Goal: Check status: Check status

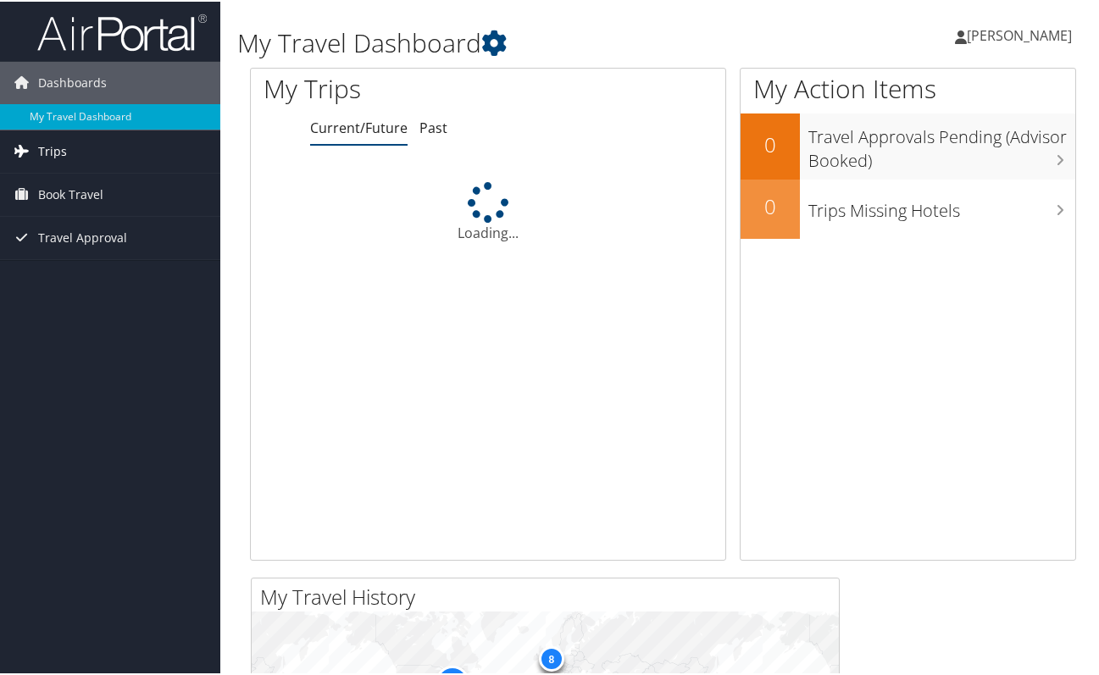
click at [99, 152] on link "Trips" at bounding box center [110, 150] width 220 height 42
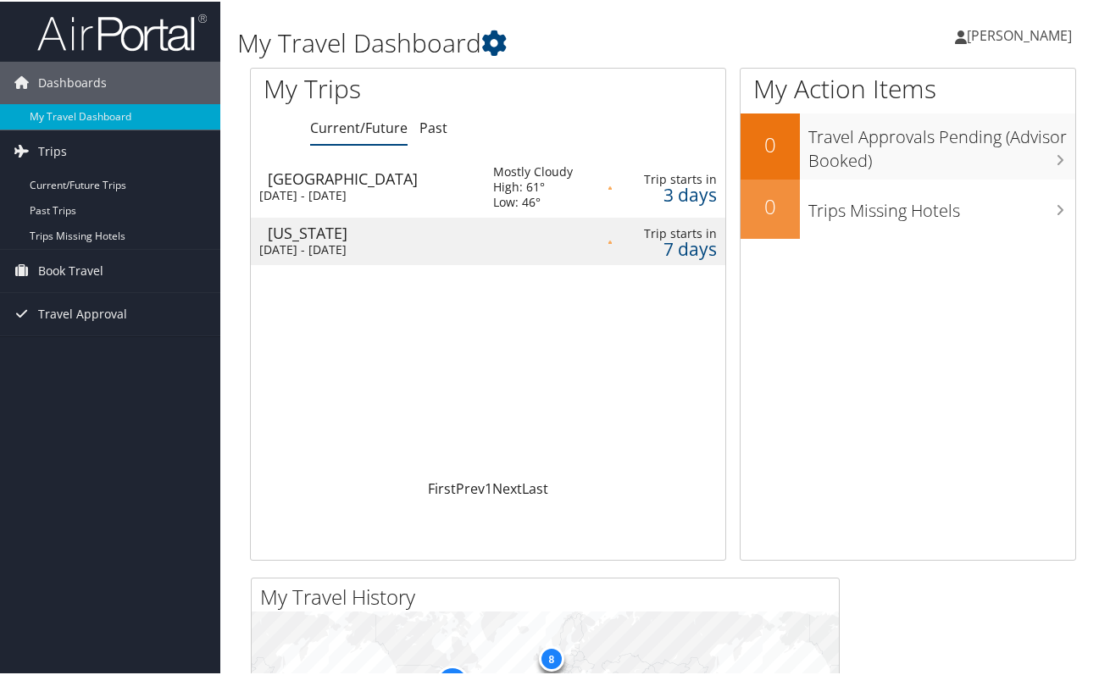
click at [381, 182] on div "Zurich" at bounding box center [372, 176] width 208 height 15
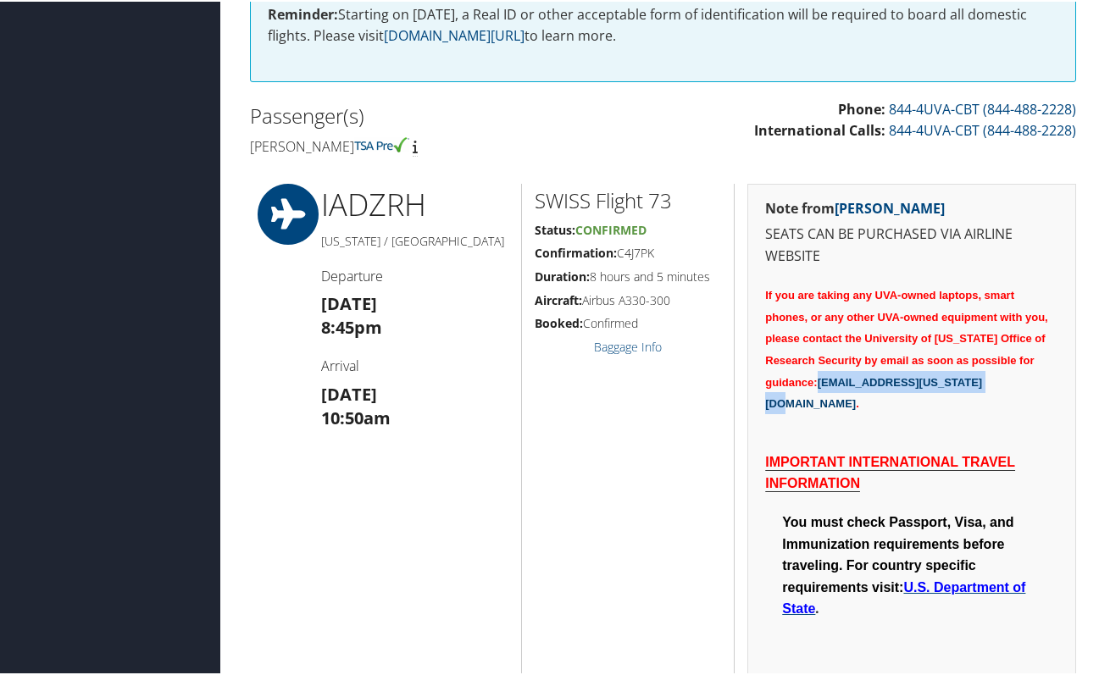
scroll to position [602, 0]
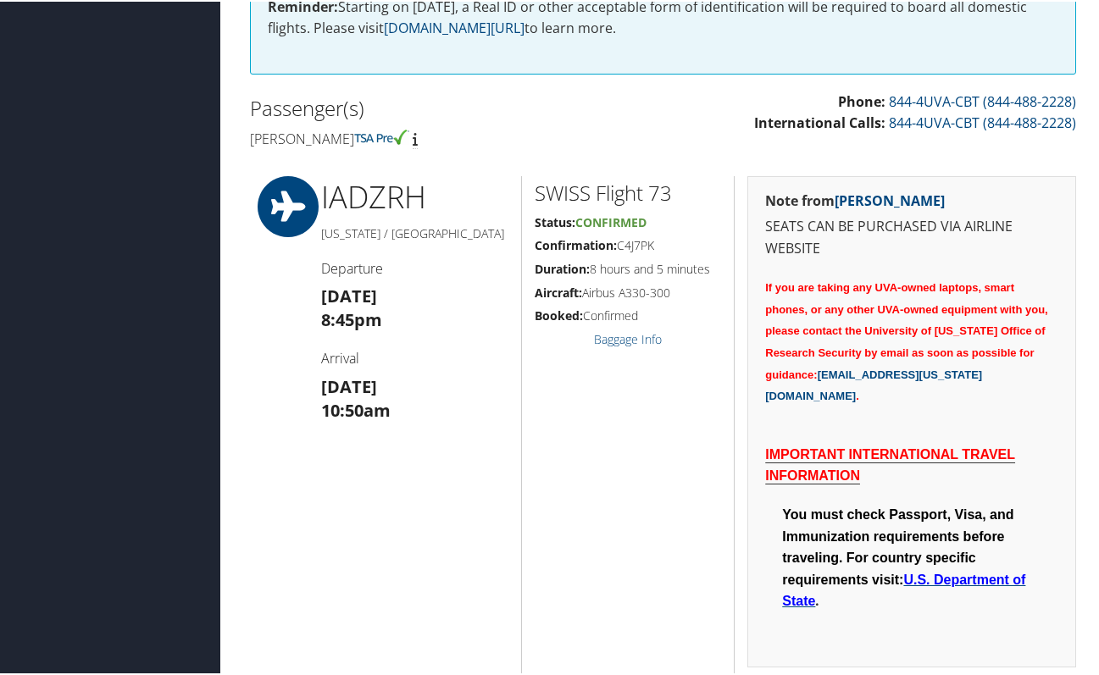
click at [635, 243] on h5 "Confirmation: C4J7PK" at bounding box center [628, 244] width 186 height 17
copy h5 "C4J7PK"
